Goal: Task Accomplishment & Management: Use online tool/utility

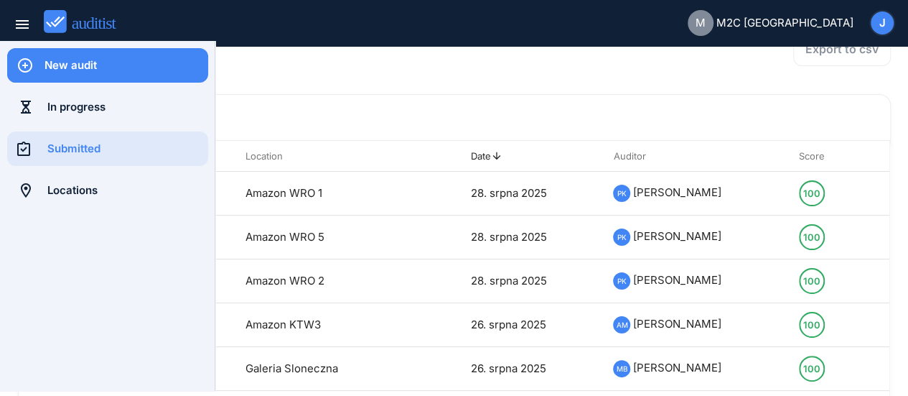
click at [73, 68] on div "New audit" at bounding box center [127, 65] width 164 height 16
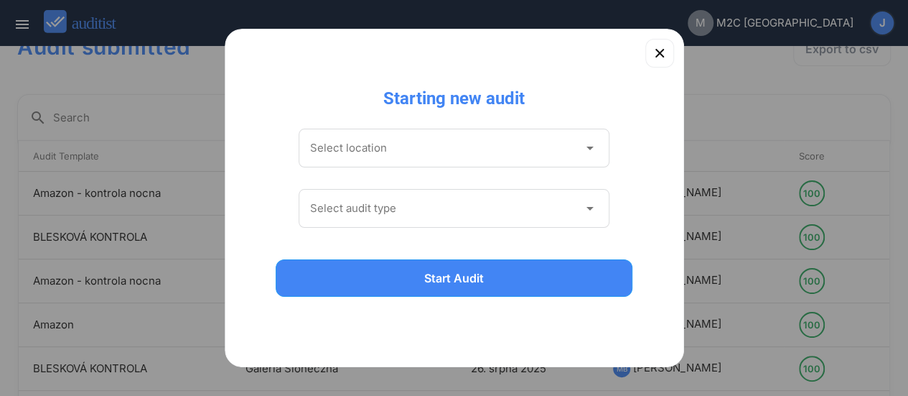
click at [447, 147] on icon "arrow_drop_down" at bounding box center [589, 147] width 17 height 17
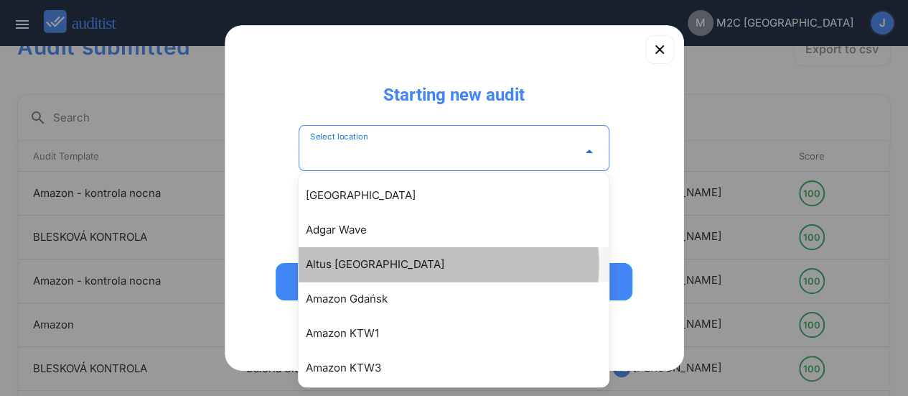
click at [355, 264] on div "Altus [GEOGRAPHIC_DATA]" at bounding box center [461, 264] width 310 height 17
type input "**********"
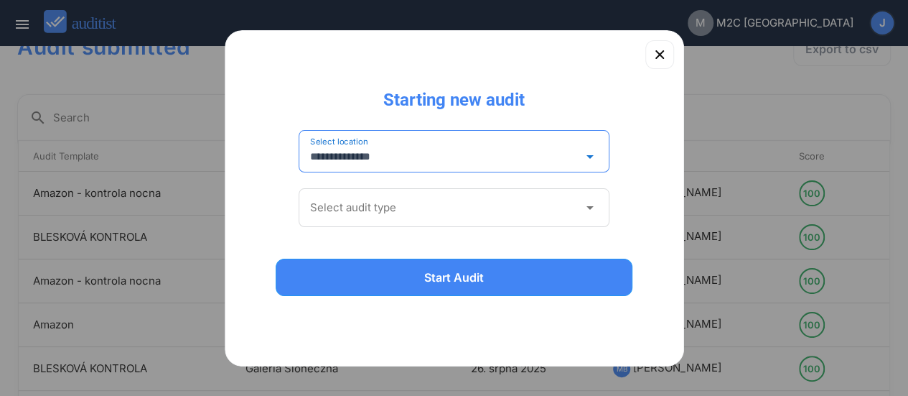
click at [447, 215] on icon "arrow_drop_down" at bounding box center [589, 207] width 17 height 17
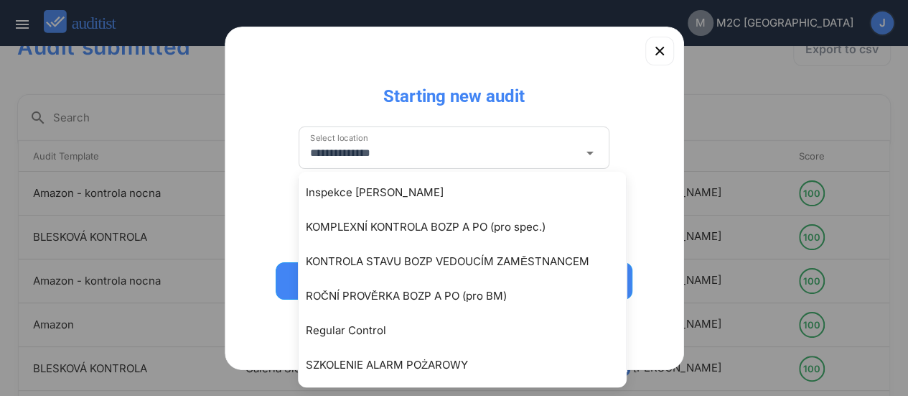
scroll to position [366, 0]
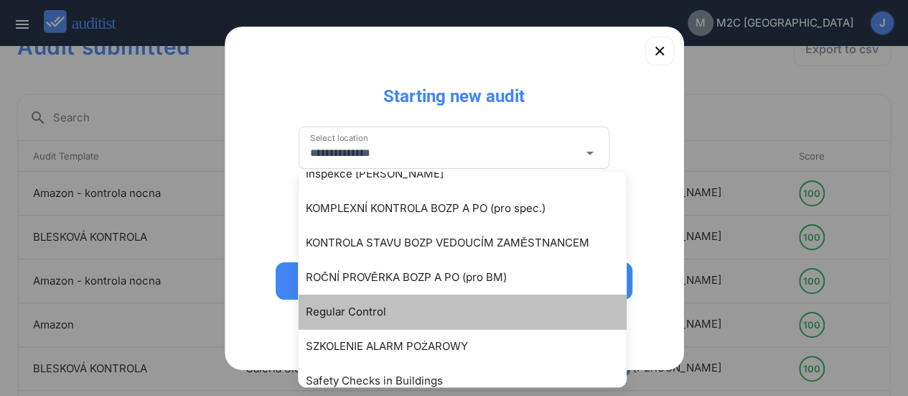
click at [364, 317] on div "Regular Control" at bounding box center [469, 311] width 327 height 17
type input "**********"
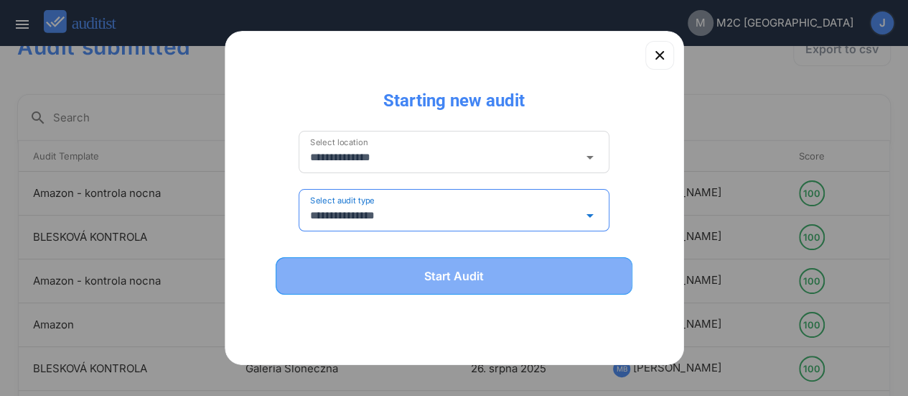
click at [439, 284] on div "Start Audit" at bounding box center [454, 275] width 320 height 17
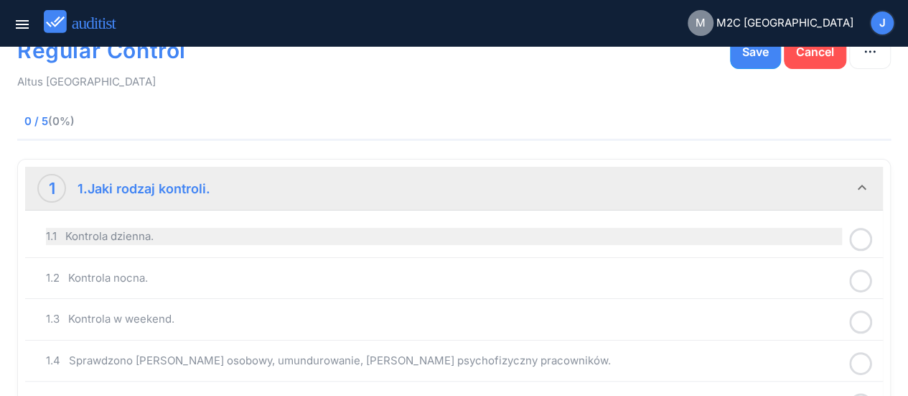
click at [311, 238] on div "1.1 Kontrola dzienna." at bounding box center [444, 236] width 796 height 17
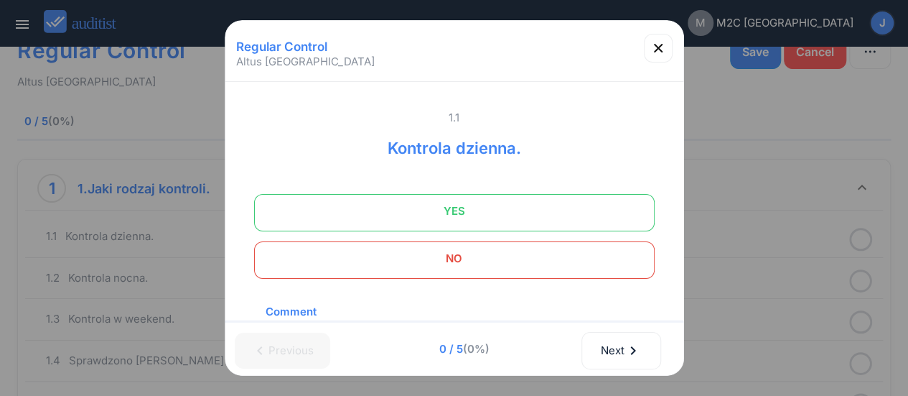
click at [447, 215] on span "YES" at bounding box center [454, 211] width 365 height 29
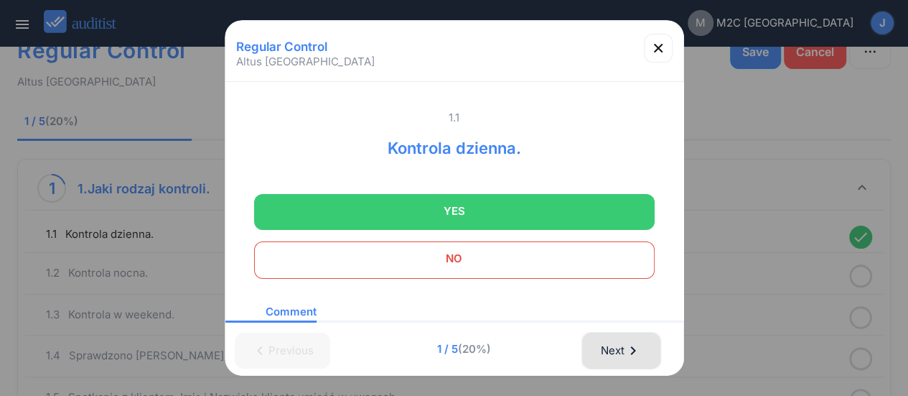
click at [447, 355] on div "Next chevron_right" at bounding box center [621, 351] width 42 height 32
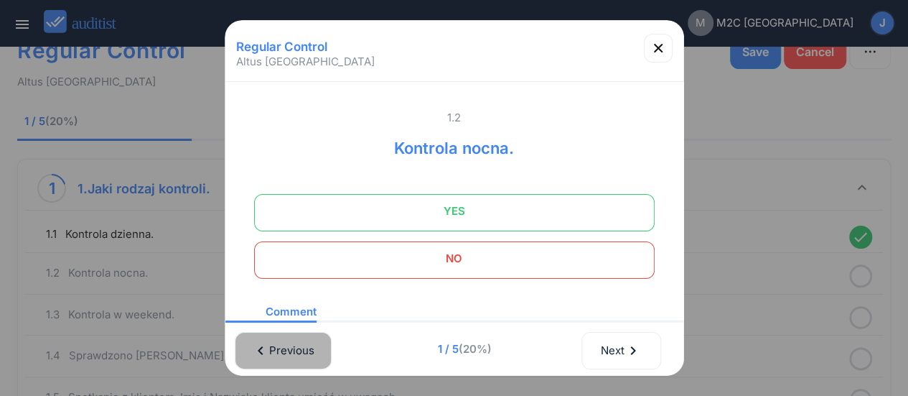
click at [266, 343] on icon "chevron_left" at bounding box center [260, 350] width 17 height 17
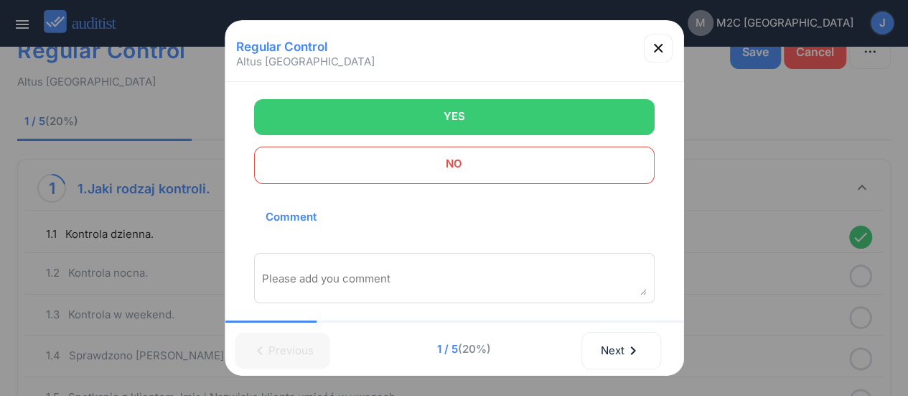
scroll to position [129, 0]
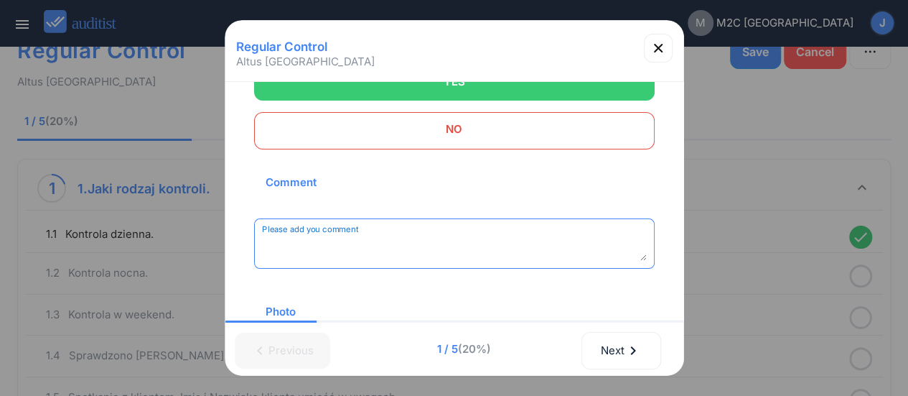
click at [264, 238] on textarea "Please add you comment" at bounding box center [454, 249] width 385 height 24
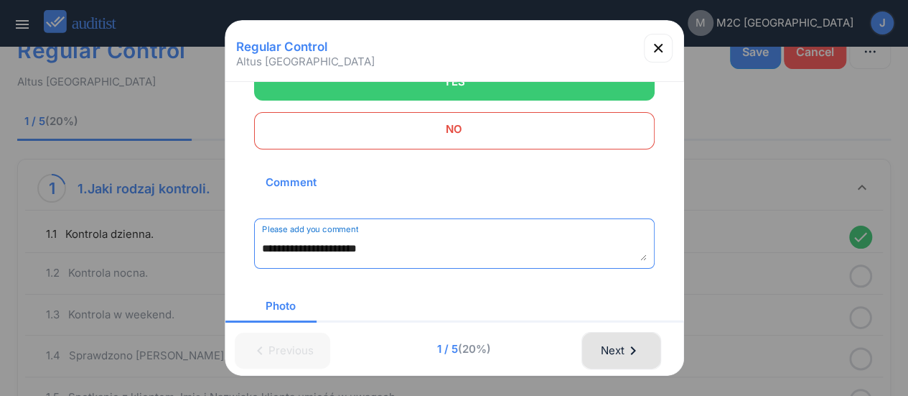
type textarea "**********"
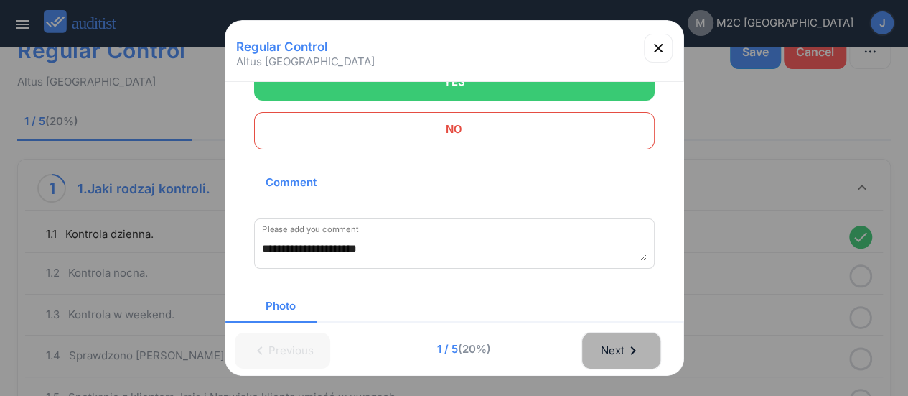
click at [447, 365] on div "Next chevron_right" at bounding box center [621, 351] width 42 height 32
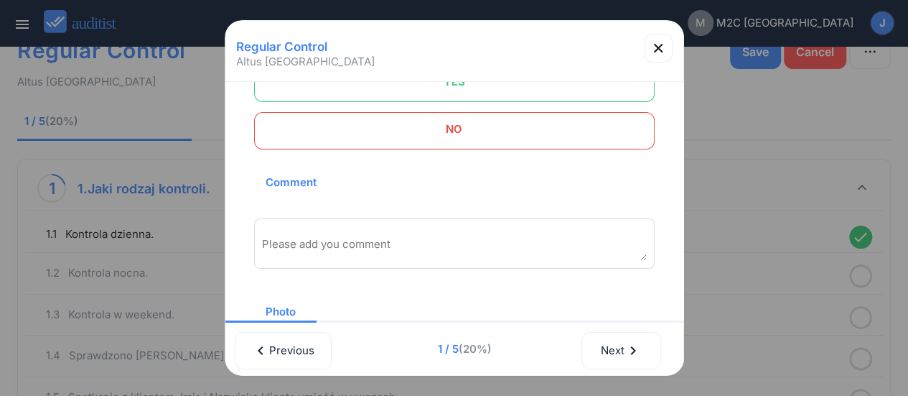
click at [447, 155] on div "1.2 Kontrola nocna. YES NO Comment Please add you comment Photo Add photo" at bounding box center [454, 180] width 401 height 398
click at [447, 144] on span at bounding box center [454, 130] width 401 height 37
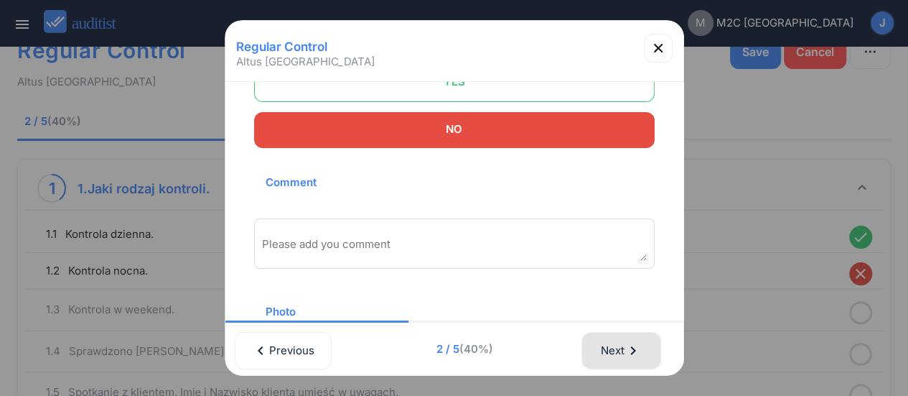
click at [447, 356] on div "Next chevron_right" at bounding box center [621, 351] width 42 height 32
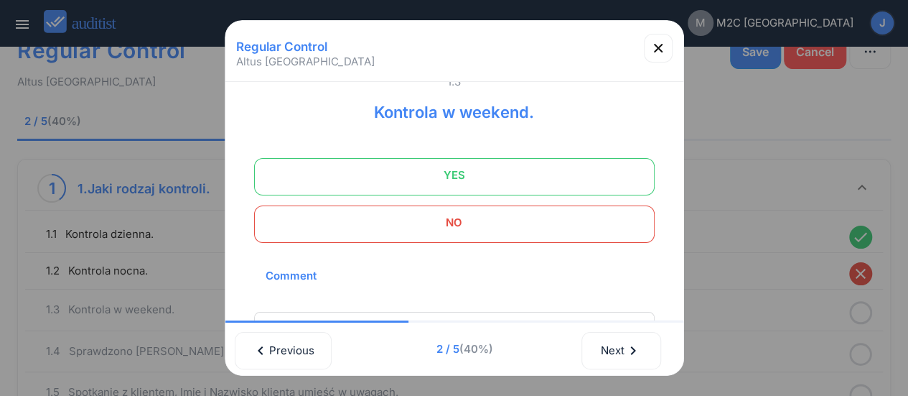
scroll to position [32, 0]
click at [447, 238] on span "NO" at bounding box center [454, 226] width 365 height 29
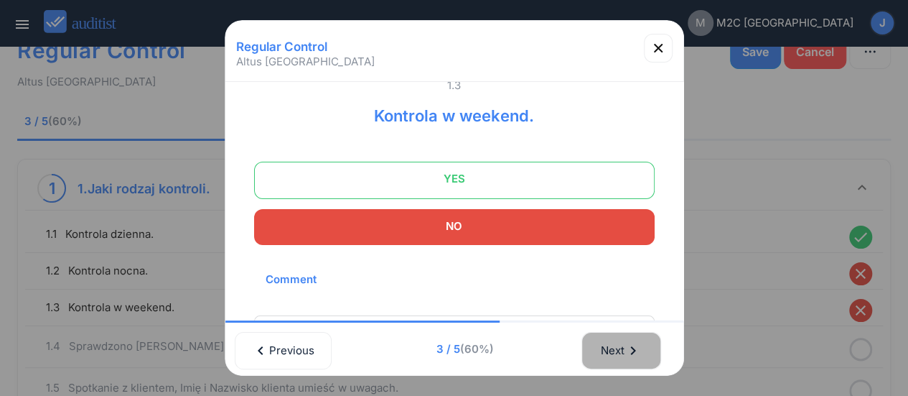
click at [447, 348] on div "Next chevron_right" at bounding box center [621, 351] width 42 height 32
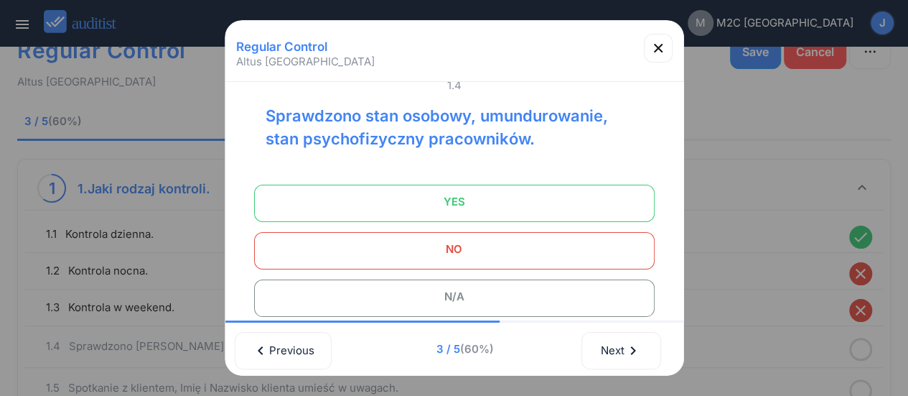
click at [447, 202] on span "YES" at bounding box center [454, 201] width 365 height 29
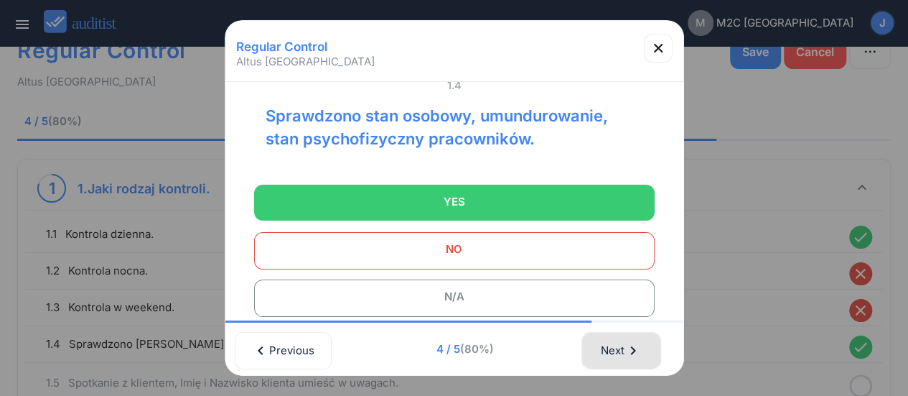
click at [447, 363] on div "Next chevron_right" at bounding box center [621, 351] width 42 height 32
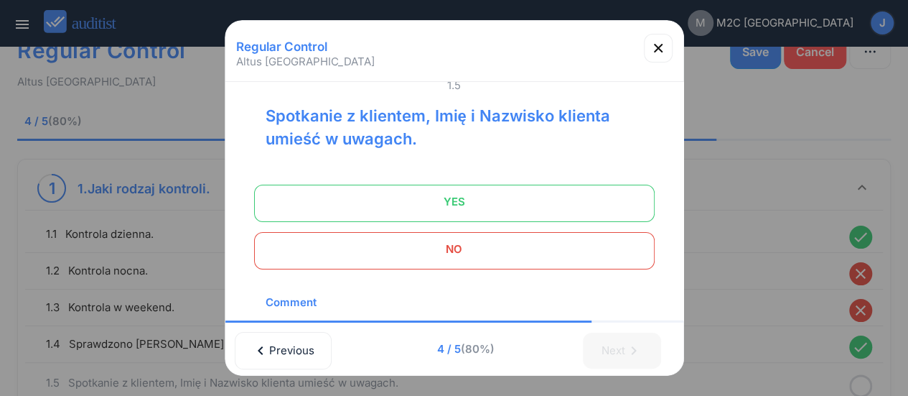
click at [447, 235] on span "NO" at bounding box center [454, 249] width 365 height 29
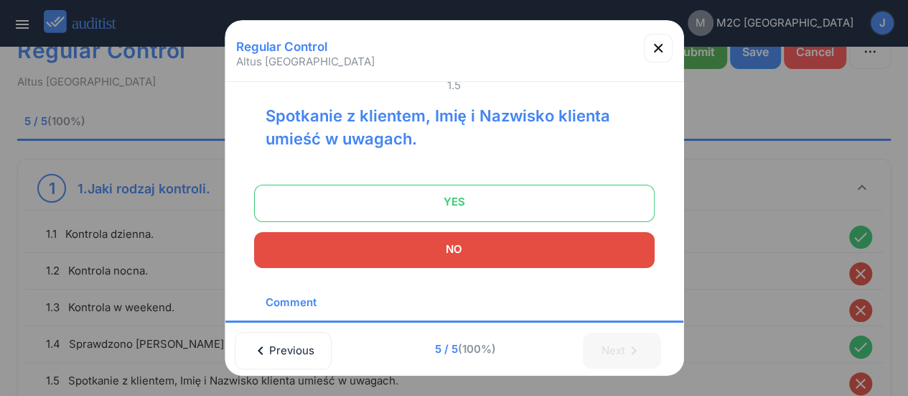
scroll to position [168, 0]
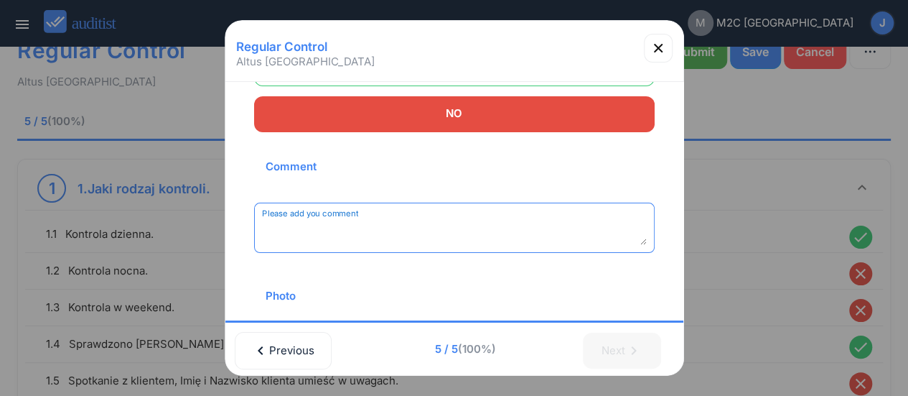
click at [447, 221] on textarea "Please add you comment" at bounding box center [454, 233] width 385 height 24
type textarea "**********"
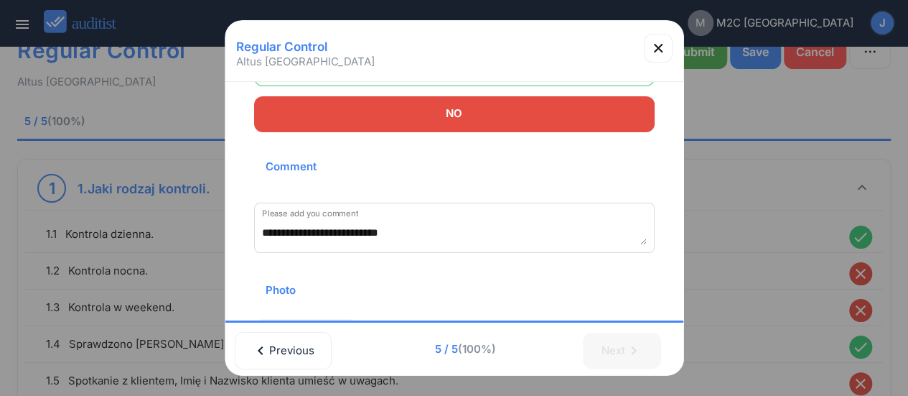
drag, startPoint x: 676, startPoint y: 232, endPoint x: 747, endPoint y: 216, distance: 72.1
click at [447, 216] on div at bounding box center [454, 198] width 908 height 396
click at [447, 60] on div at bounding box center [454, 198] width 908 height 396
click at [447, 45] on icon "button" at bounding box center [658, 48] width 9 height 9
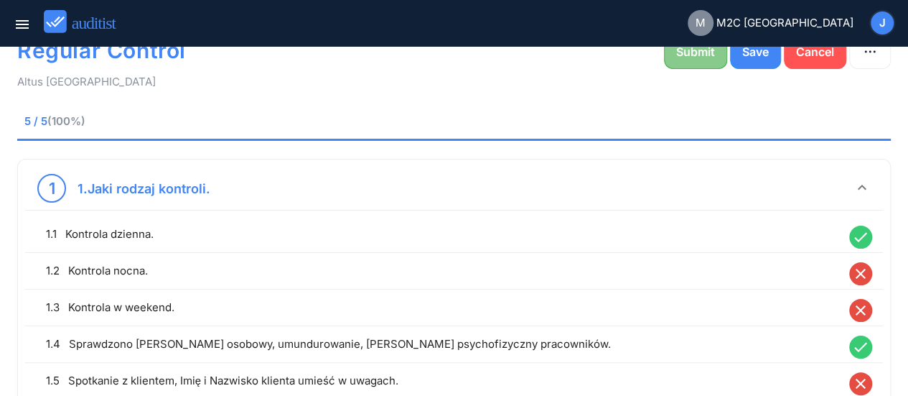
click at [447, 50] on div "Submit" at bounding box center [695, 51] width 39 height 17
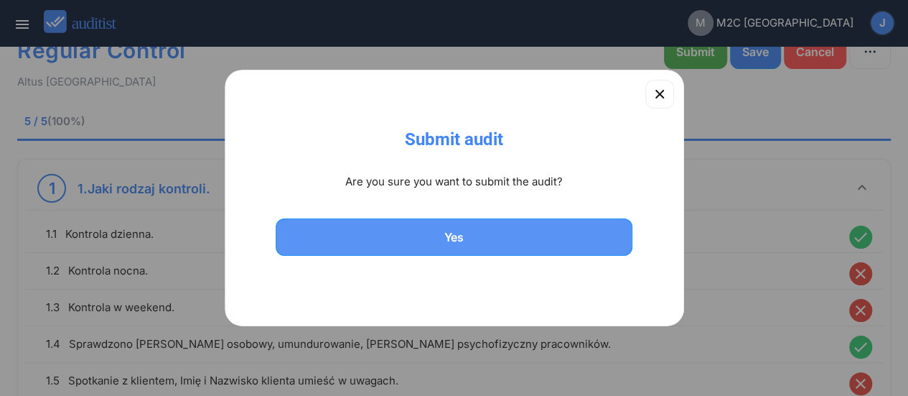
click at [447, 225] on button "Yes" at bounding box center [455, 236] width 358 height 37
